Goal: Book appointment/travel/reservation

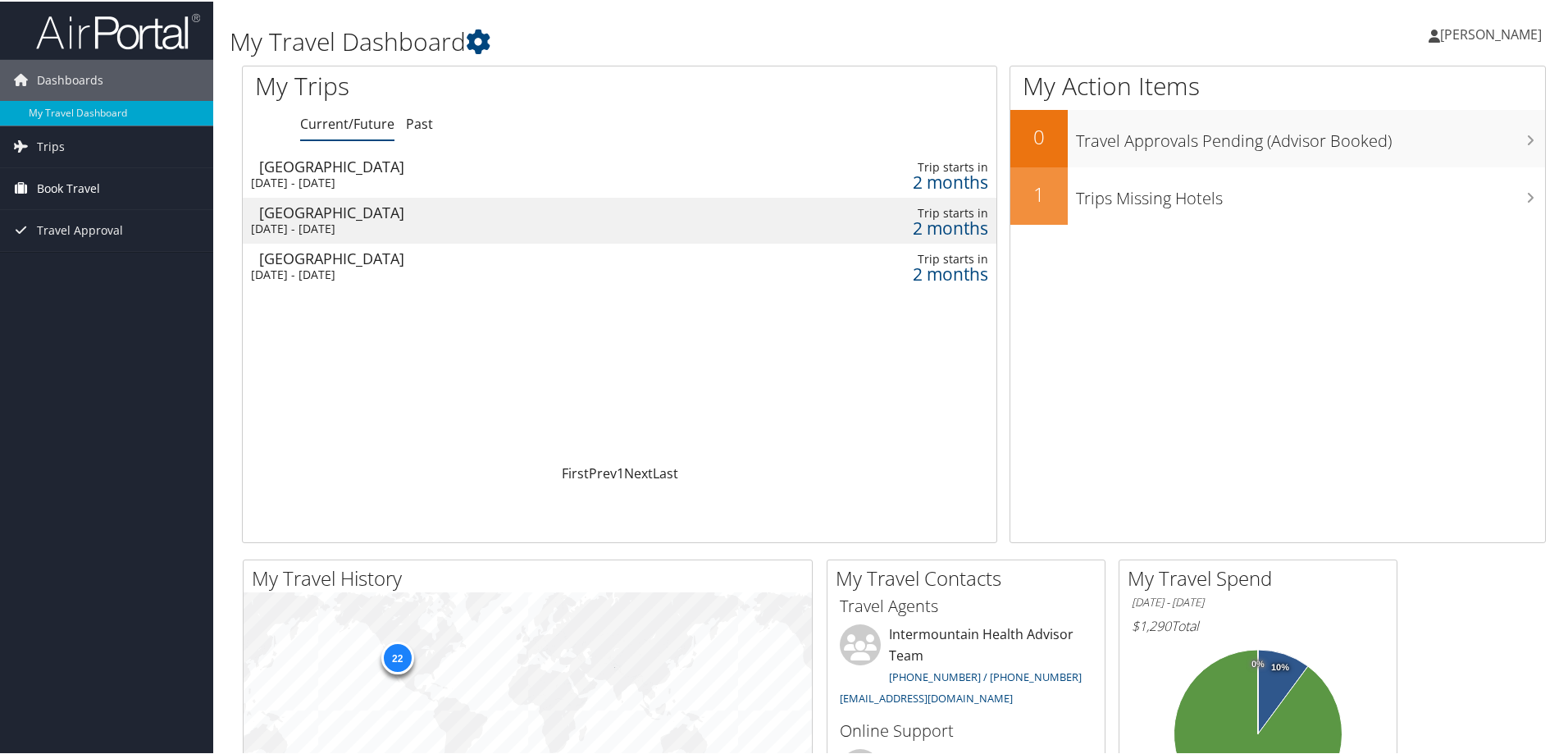
click at [88, 173] on span "Book Travel" at bounding box center [68, 187] width 63 height 41
click at [90, 267] on link "Book/Manage Online Trips" at bounding box center [106, 269] width 214 height 24
click at [93, 265] on link "Book/Manage Online Trips" at bounding box center [106, 269] width 214 height 24
